Goal: Task Accomplishment & Management: Complete application form

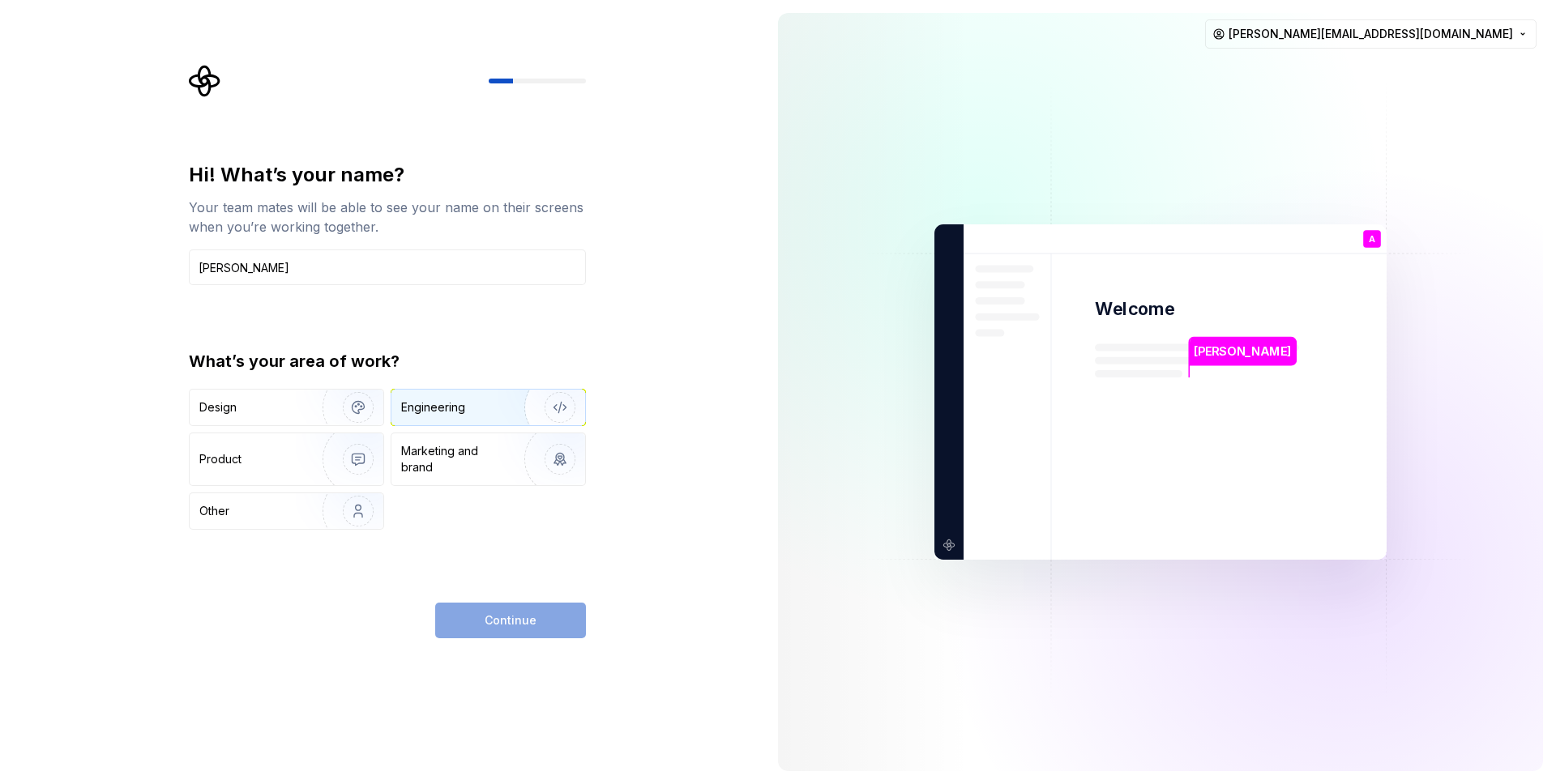
type input "[PERSON_NAME]"
click at [461, 403] on div "Engineering" at bounding box center [433, 407] width 64 height 16
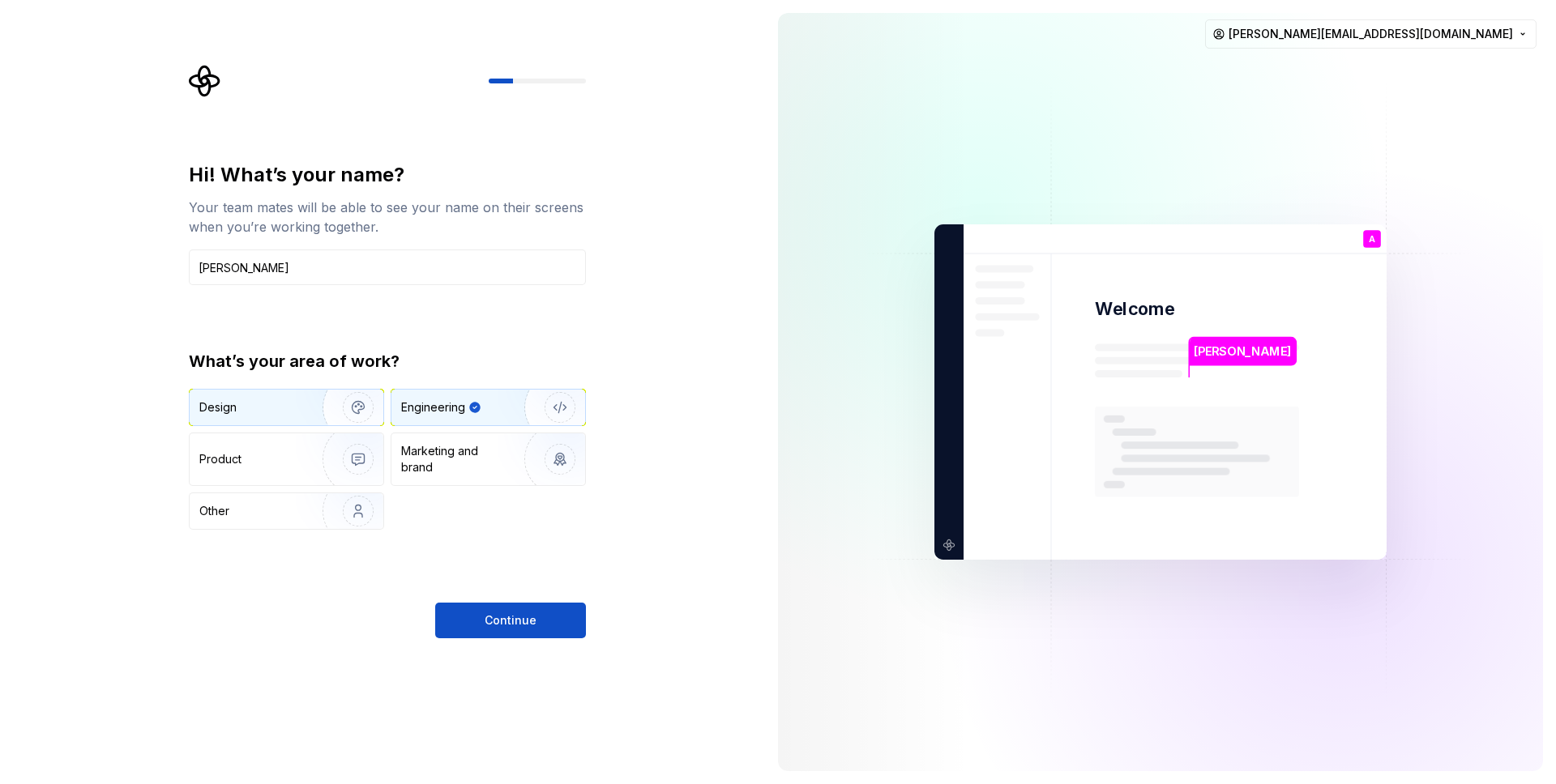
click at [347, 412] on img "button" at bounding box center [347, 407] width 103 height 109
click at [450, 411] on div "Engineering" at bounding box center [433, 407] width 64 height 16
click at [311, 419] on img "button" at bounding box center [347, 407] width 103 height 109
click at [446, 404] on div "Engineering" at bounding box center [433, 407] width 64 height 16
click at [482, 615] on button "Continue" at bounding box center [511, 620] width 151 height 36
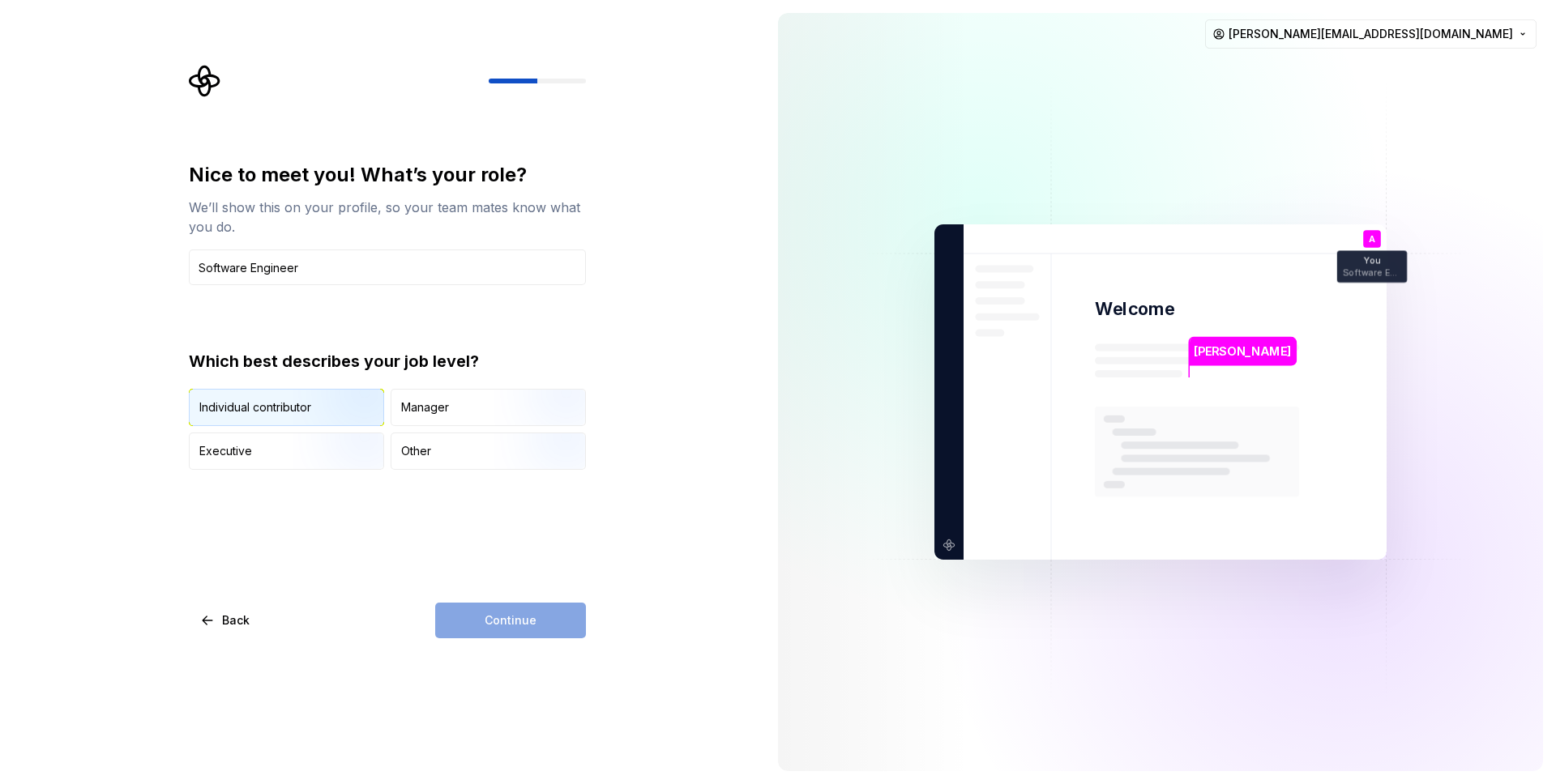
type input "Software Engineer"
click at [333, 405] on img "button" at bounding box center [344, 427] width 103 height 109
click at [486, 621] on span "Continue" at bounding box center [511, 620] width 52 height 16
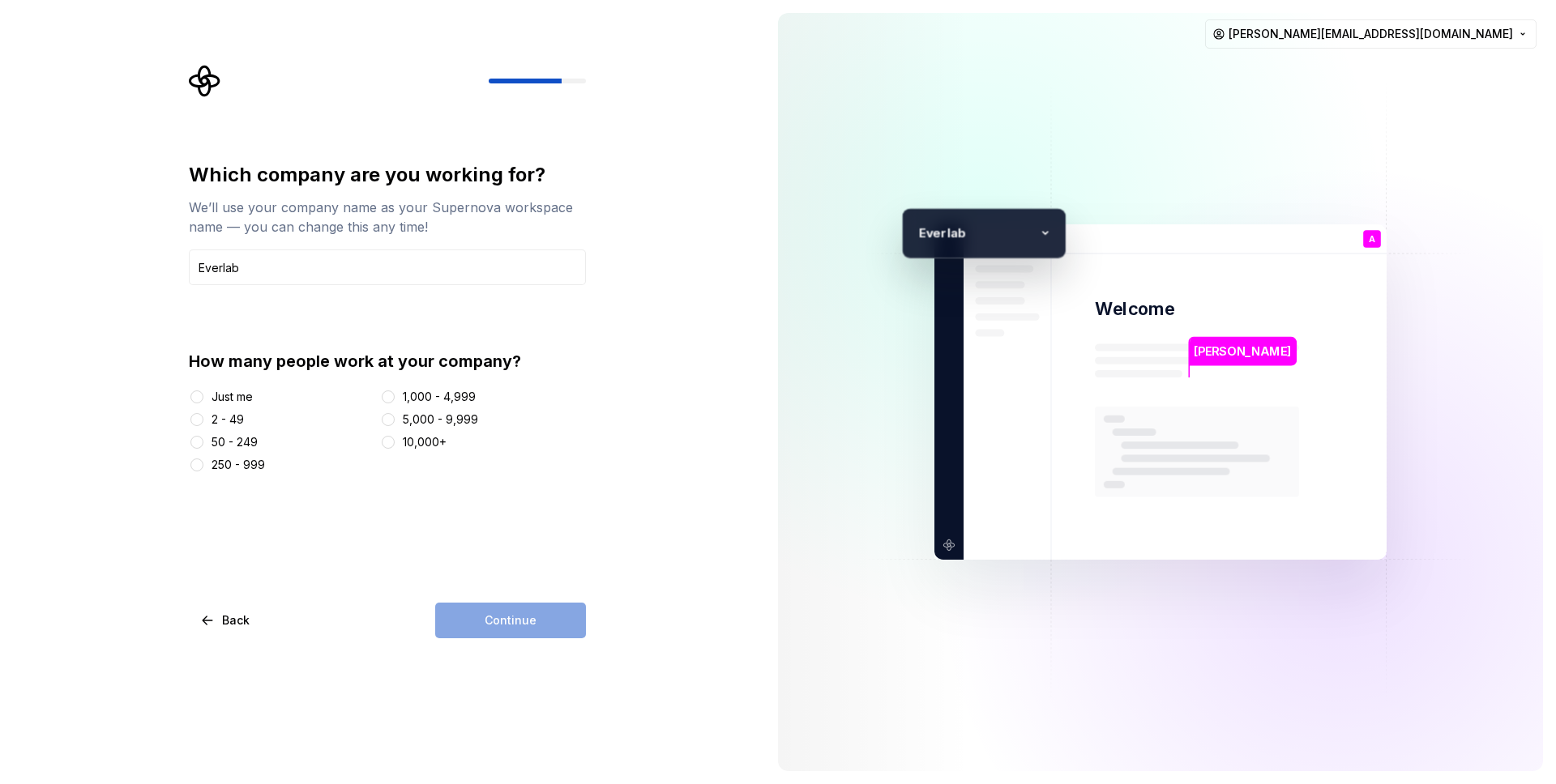
type input "Everlab"
click at [226, 420] on div "2 - 49" at bounding box center [228, 420] width 32 height 16
click at [203, 420] on button "2 - 49" at bounding box center [197, 420] width 13 height 13
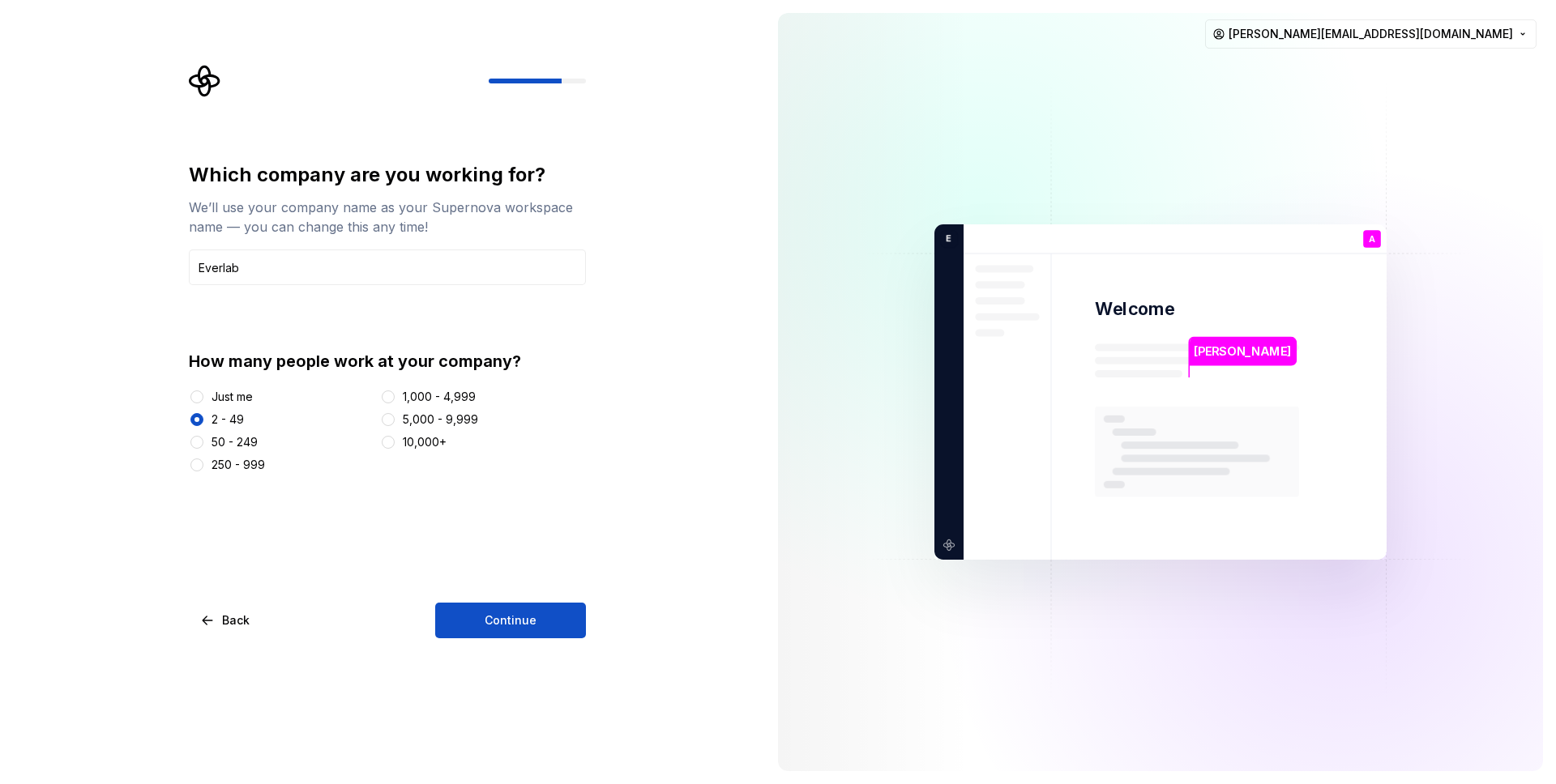
click at [552, 646] on div "Which company are you working for? We’ll use your company name as your Supernov…" at bounding box center [382, 392] width 765 height 784
click at [521, 627] on span "Continue" at bounding box center [511, 620] width 52 height 16
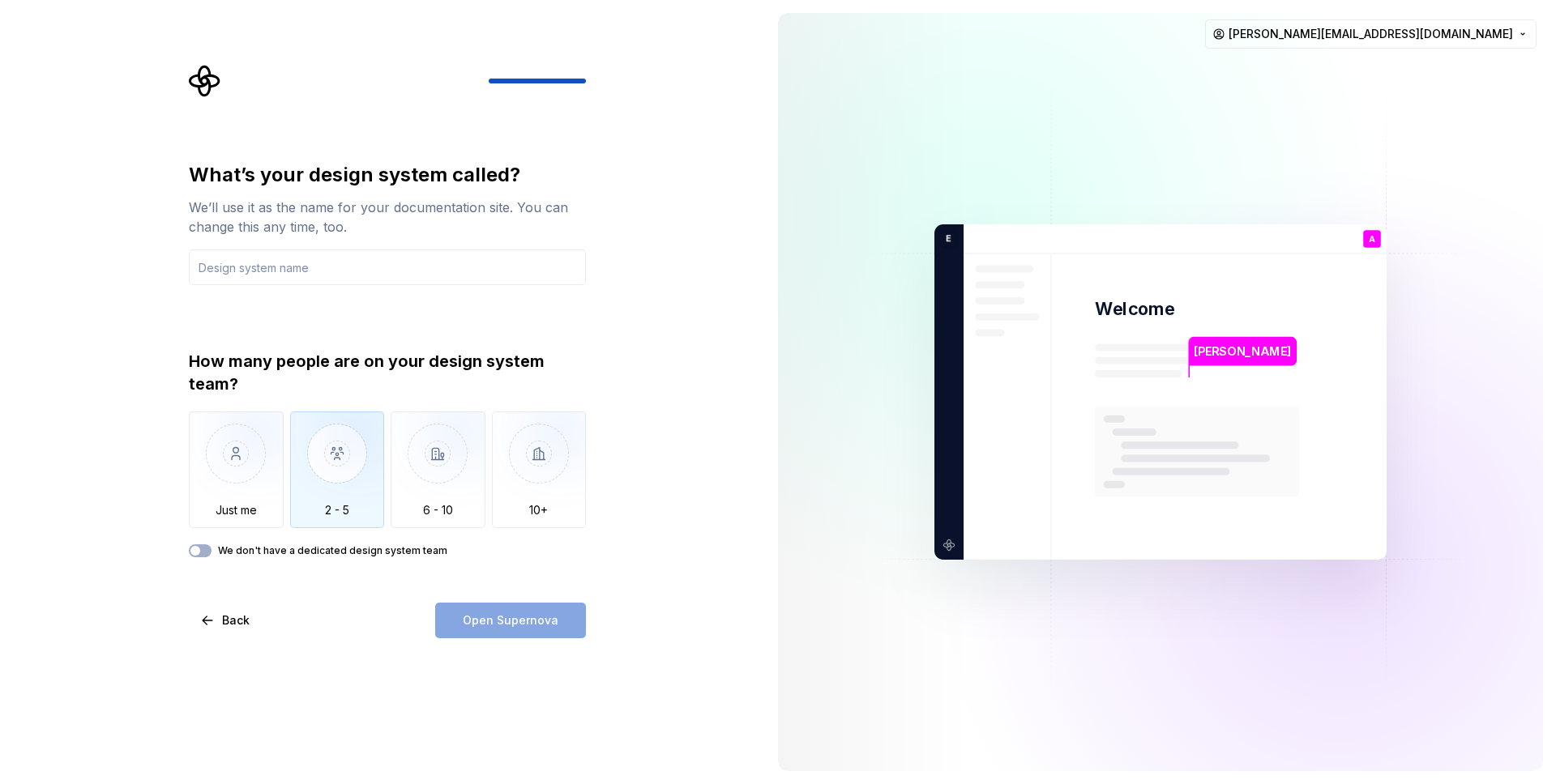
click at [320, 491] on img "button" at bounding box center [337, 466] width 94 height 109
click at [324, 549] on label "We don't have a dedicated design system team" at bounding box center [332, 551] width 229 height 13
click at [211, 549] on button "We don't have a dedicated design system team" at bounding box center [200, 551] width 22 height 13
click at [407, 266] on input "text" at bounding box center [388, 268] width 398 height 36
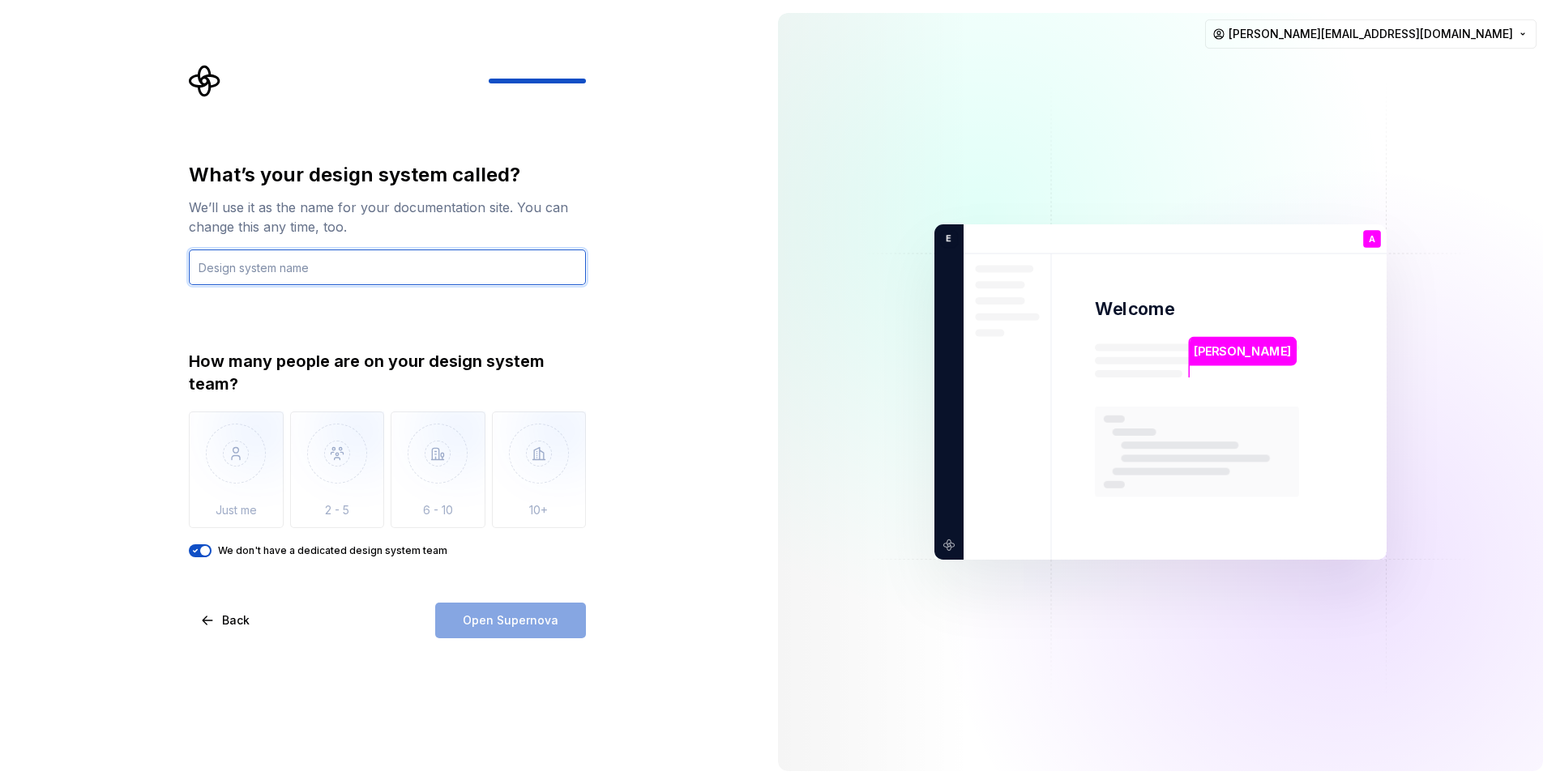
click at [431, 258] on input "text" at bounding box center [388, 268] width 398 height 36
type input "EverCore"
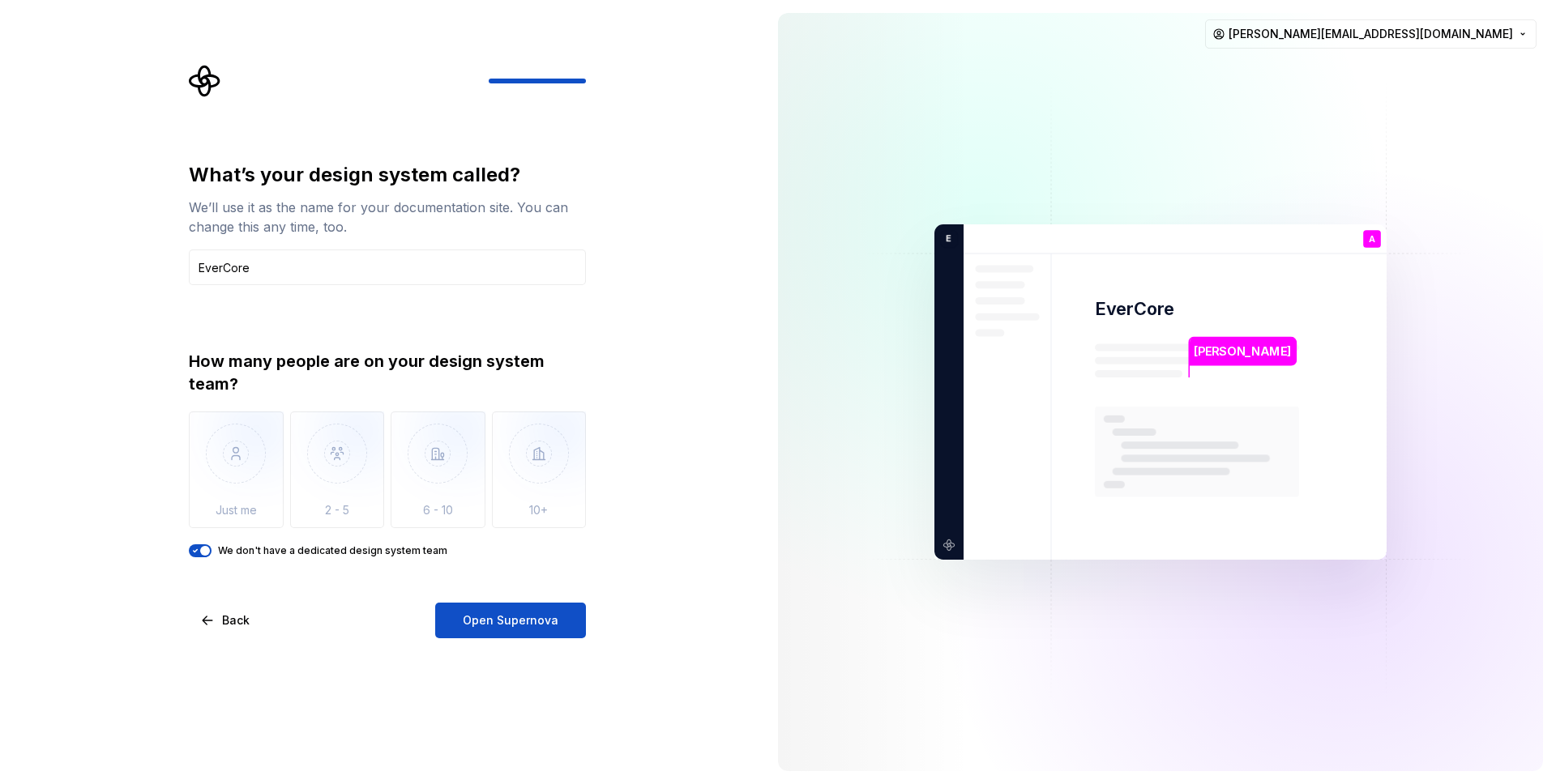
click at [462, 600] on div "What’s your design system called? We’ll use it as the name for your documentati…" at bounding box center [388, 400] width 398 height 477
click at [484, 616] on span "Open Supernova" at bounding box center [511, 620] width 95 height 16
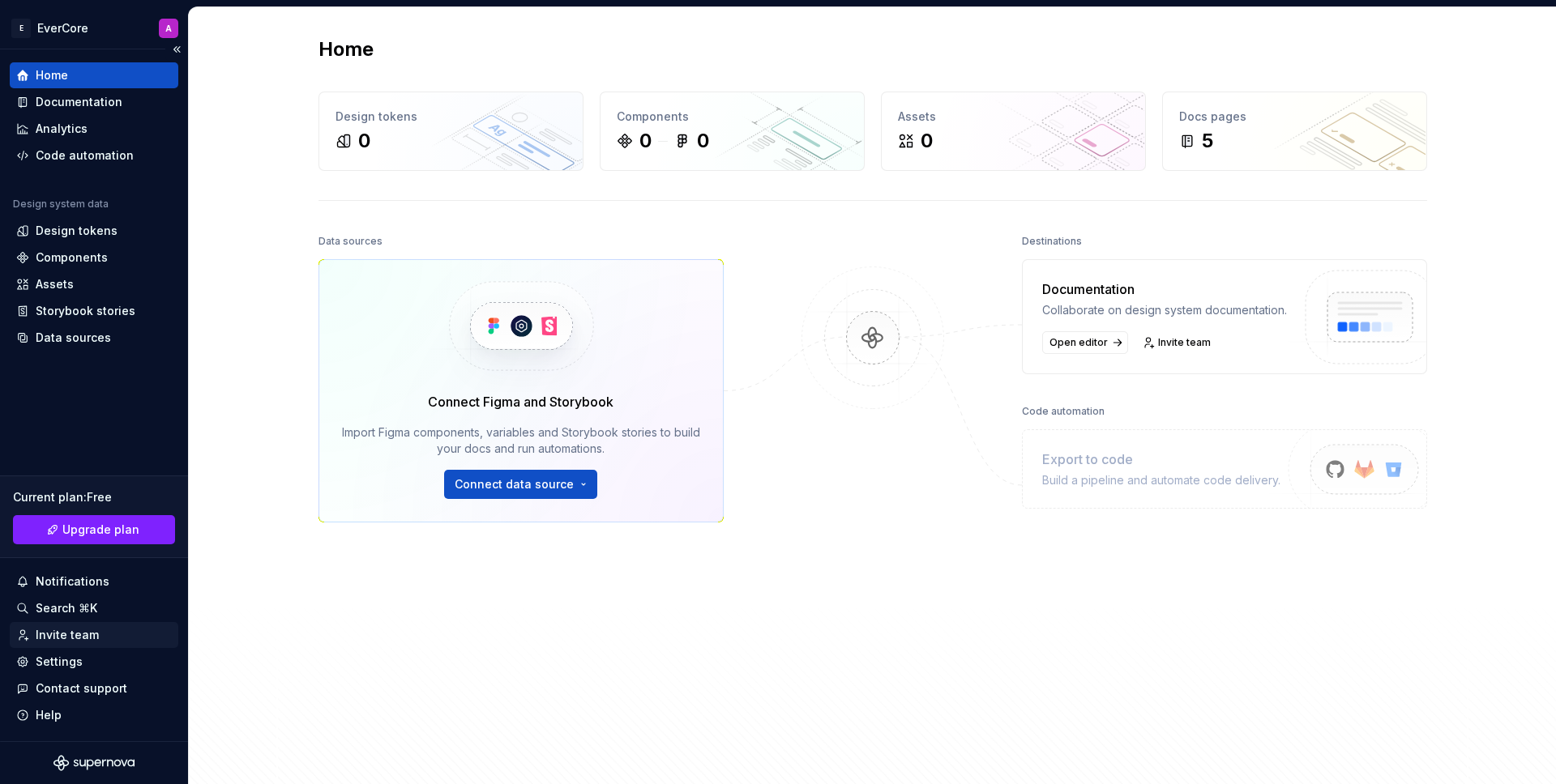
click at [67, 640] on div "Invite team" at bounding box center [67, 635] width 63 height 16
